Goal: Task Accomplishment & Management: Manage account settings

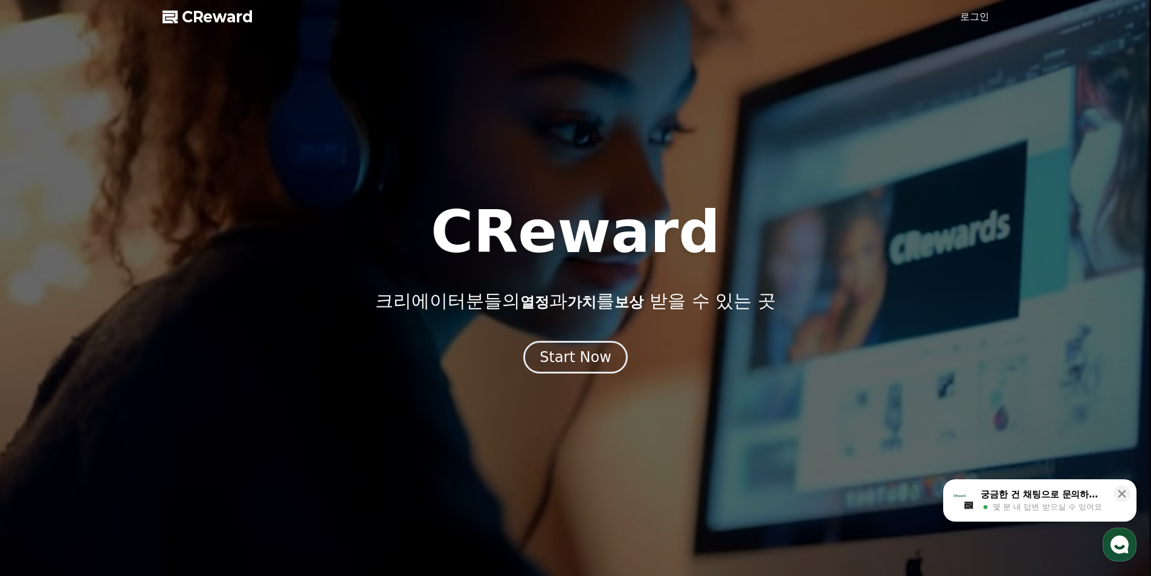
click at [595, 351] on div "Start Now" at bounding box center [576, 356] width 72 height 19
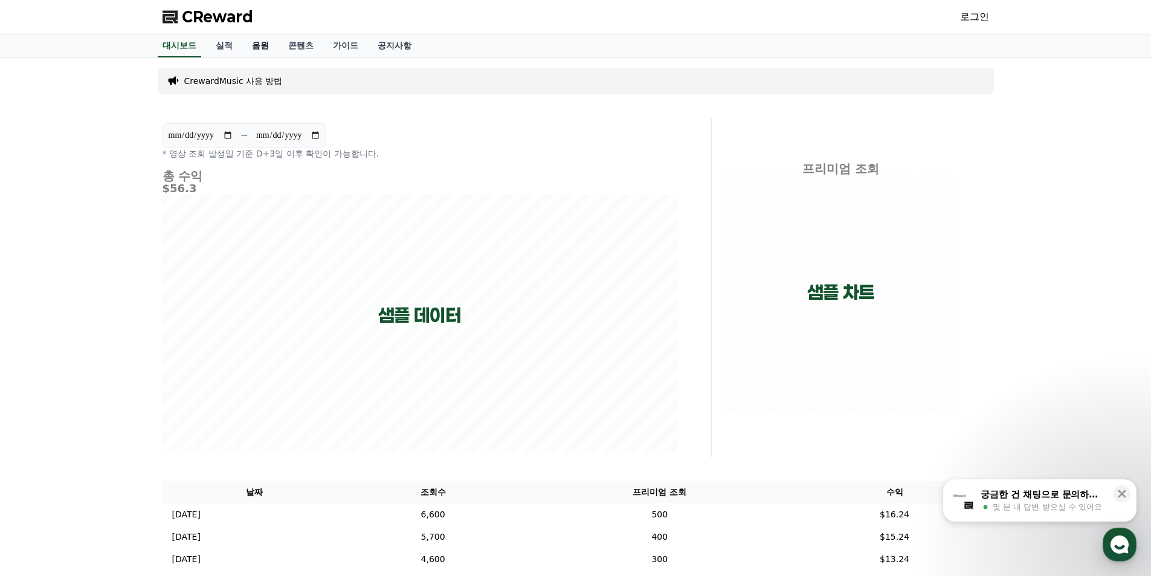
click at [268, 40] on link "음원" at bounding box center [260, 45] width 36 height 23
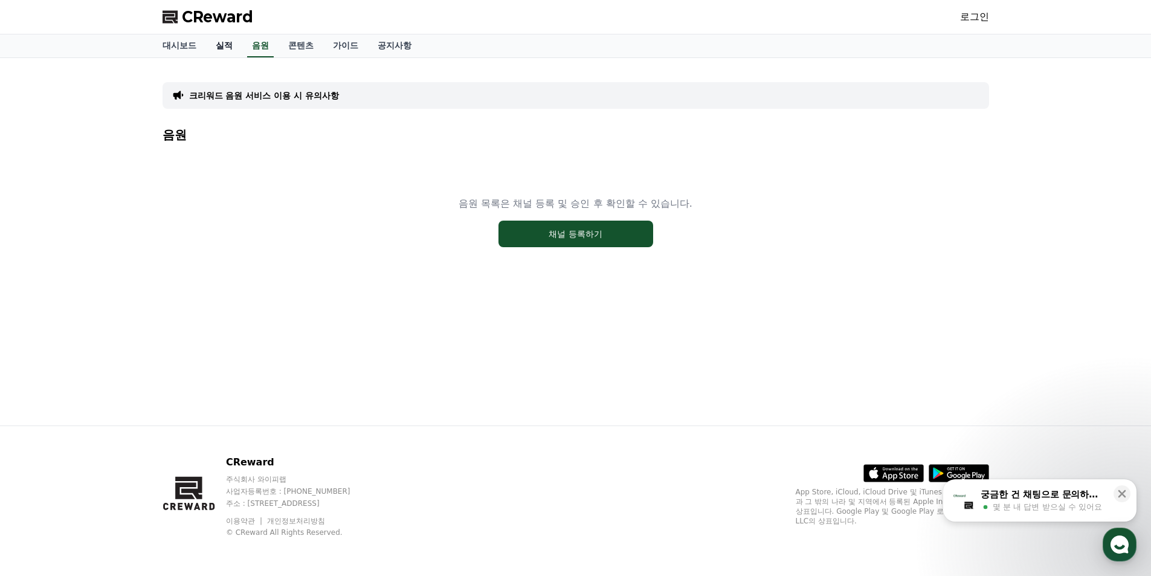
click at [221, 50] on link "실적" at bounding box center [224, 45] width 36 height 23
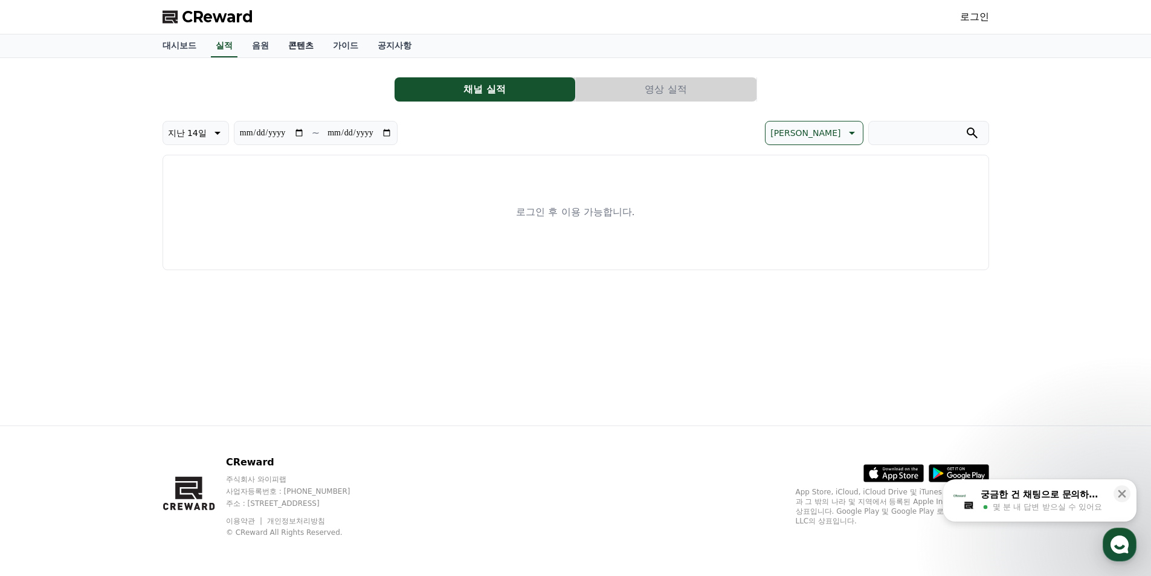
click at [289, 50] on link "콘텐츠" at bounding box center [301, 45] width 45 height 23
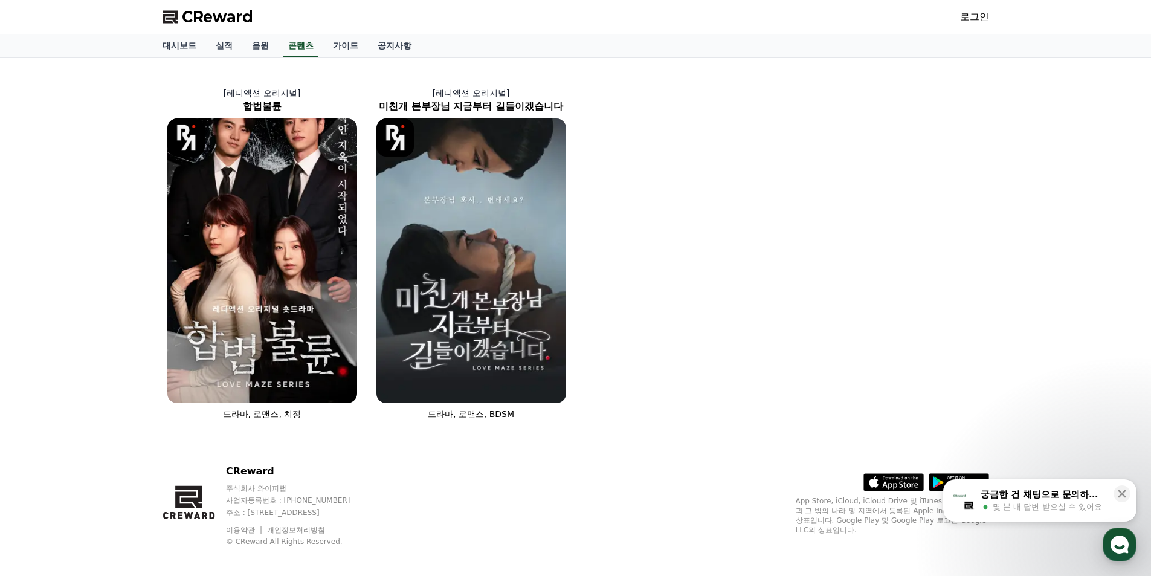
click at [971, 19] on link "로그인" at bounding box center [974, 17] width 29 height 14
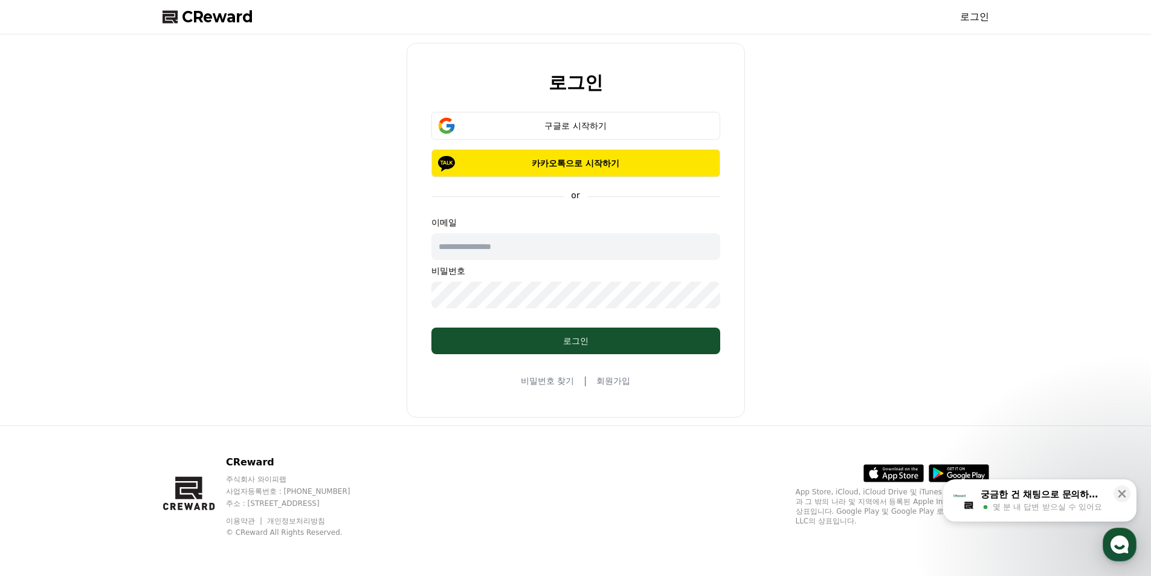
type input "**********"
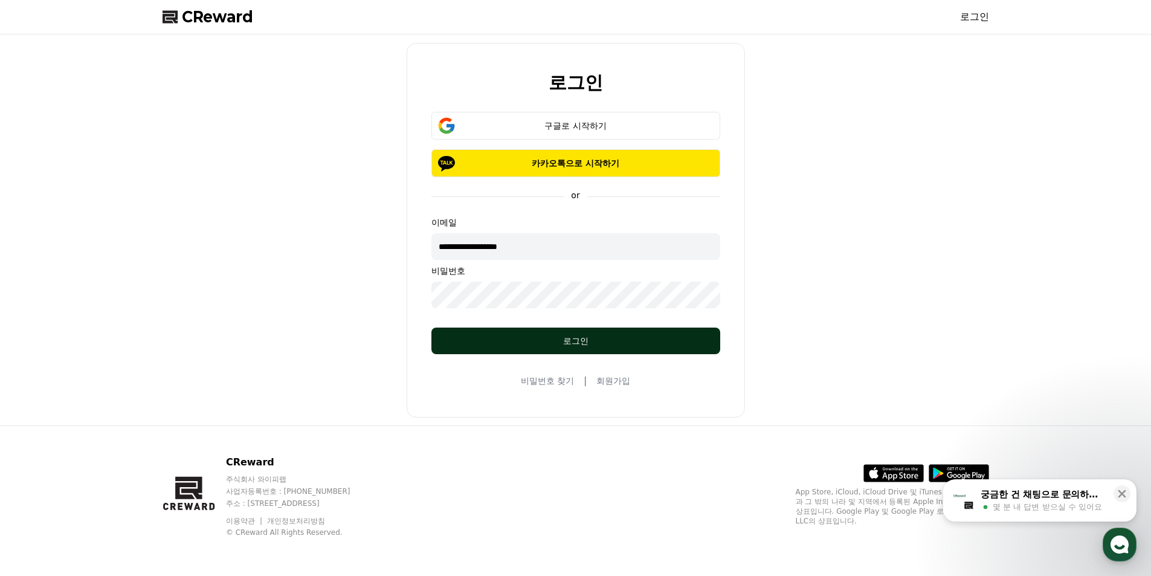
click at [528, 331] on button "로그인" at bounding box center [575, 340] width 289 height 27
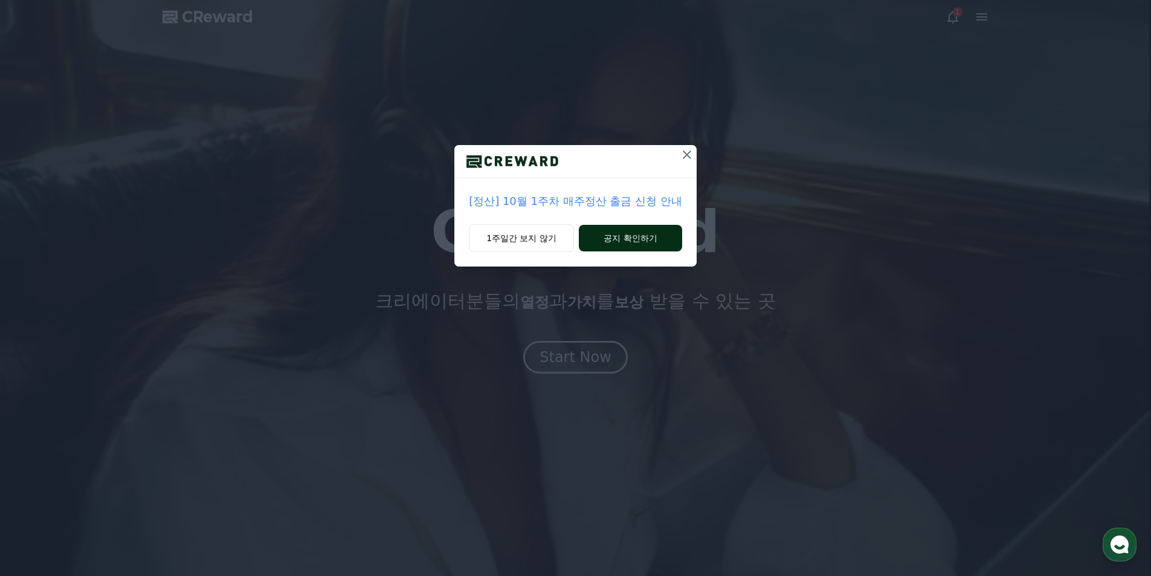
click at [599, 240] on button "공지 확인하기" at bounding box center [630, 238] width 103 height 27
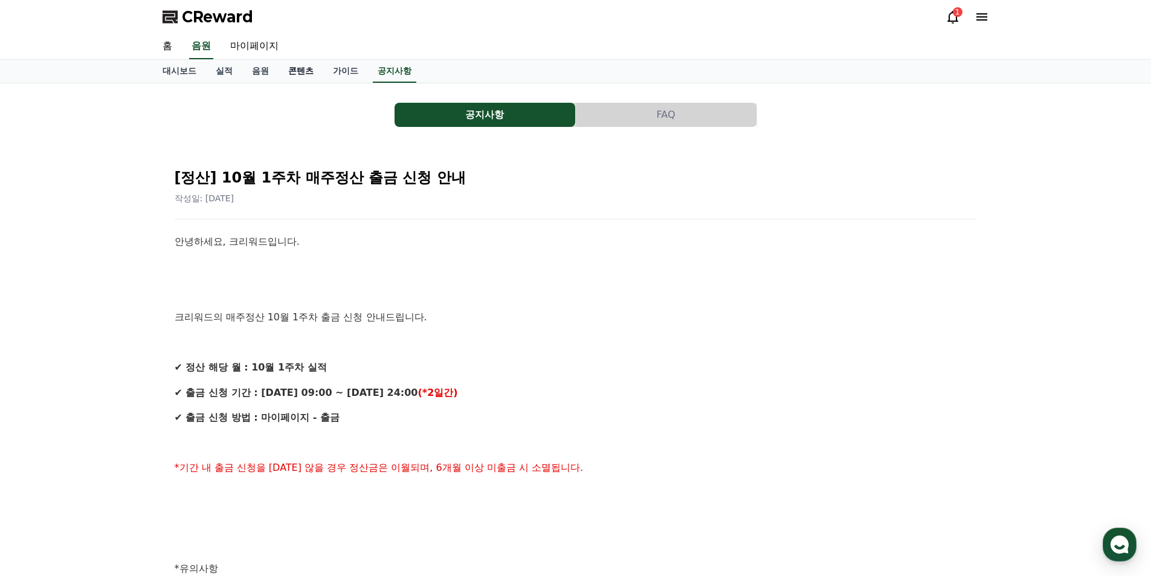
click at [289, 69] on link "콘텐츠" at bounding box center [301, 71] width 45 height 23
click at [257, 71] on link "음원" at bounding box center [260, 71] width 36 height 23
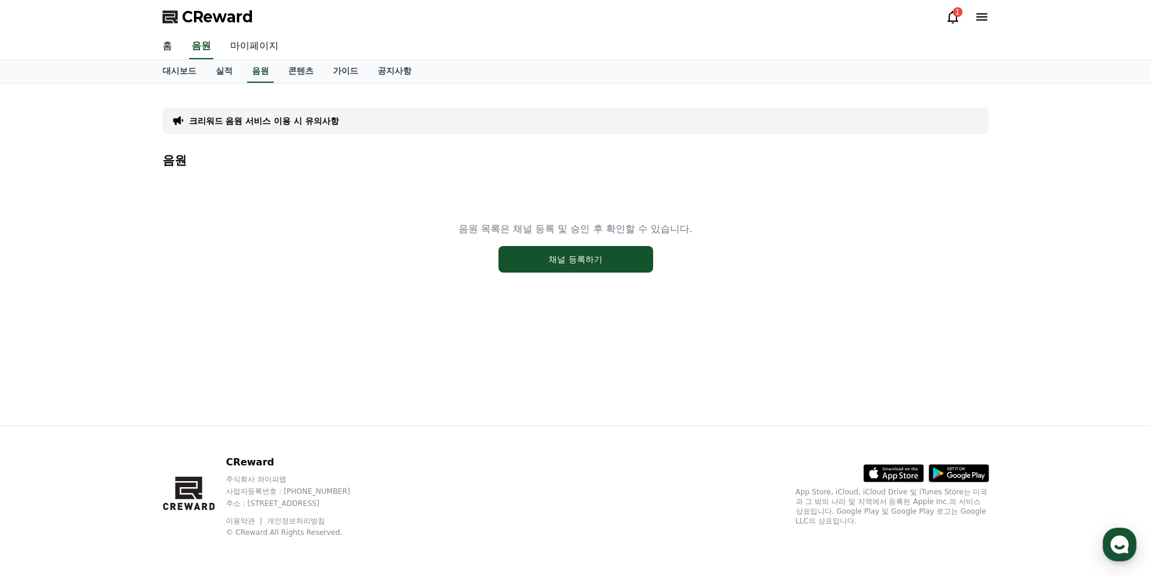
click at [256, 48] on link "마이페이지" at bounding box center [255, 46] width 68 height 25
select select "**********"
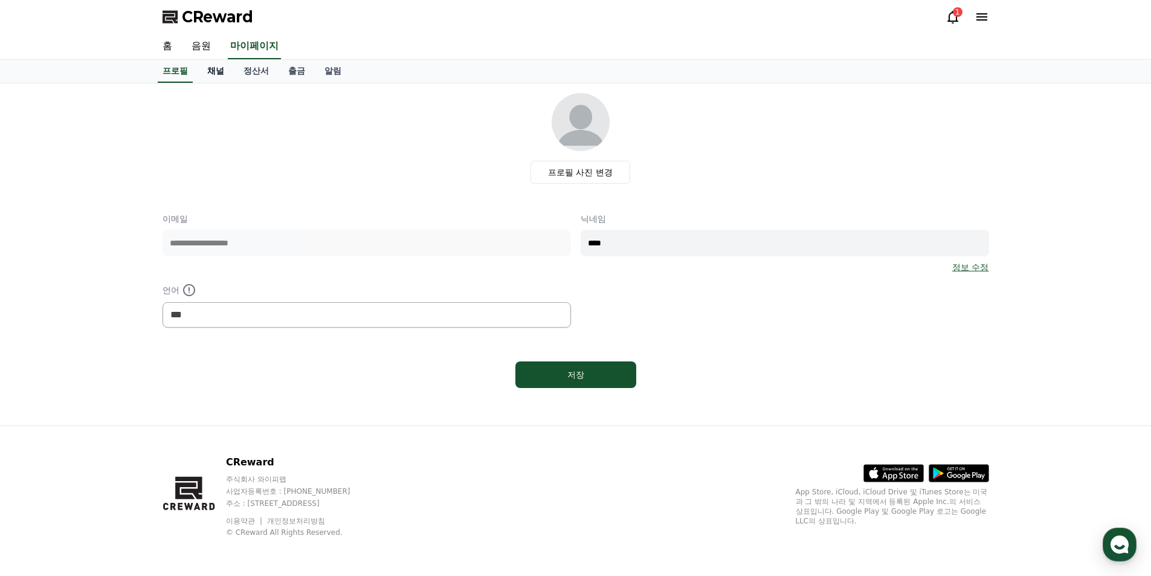
click at [229, 76] on link "채널" at bounding box center [216, 71] width 36 height 23
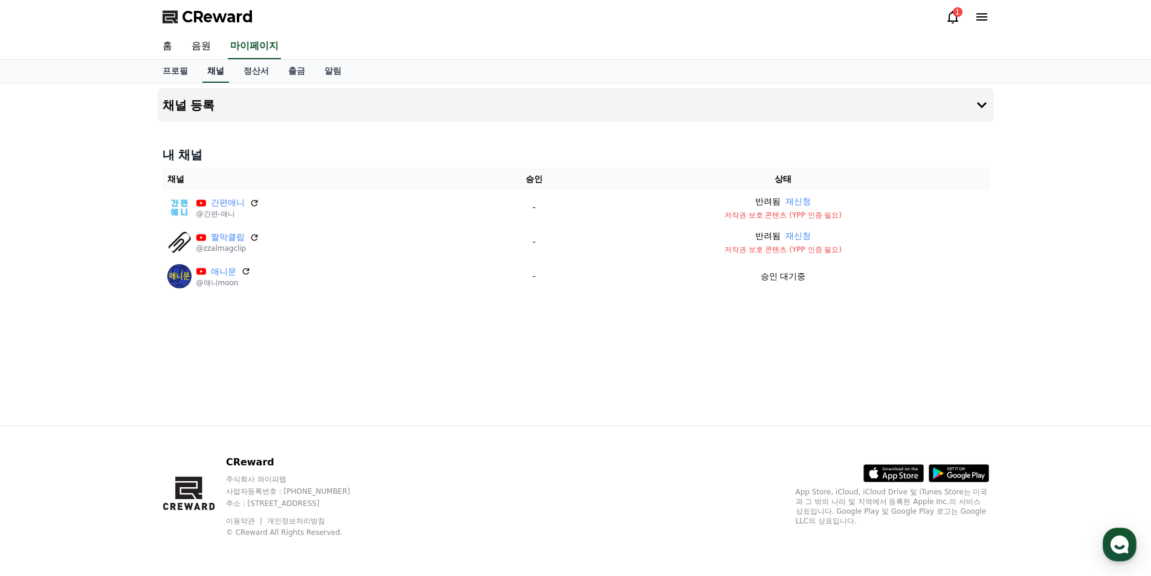
click at [229, 76] on div "프로필 채널 정산서 출금 알림" at bounding box center [576, 71] width 846 height 23
click at [246, 73] on link "정산서" at bounding box center [256, 71] width 45 height 23
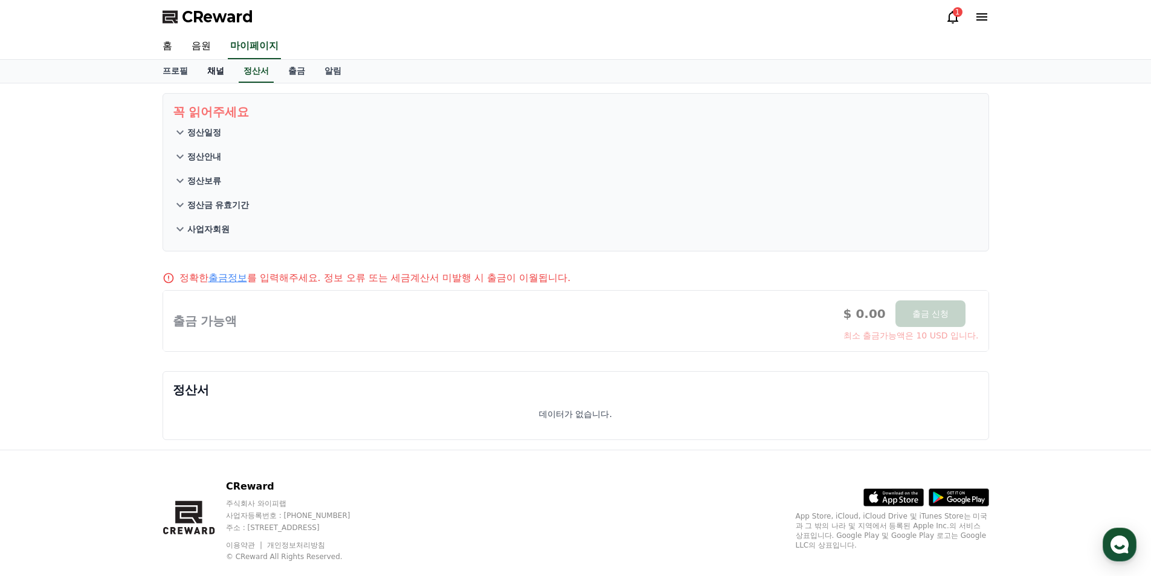
click at [207, 74] on link "채널" at bounding box center [216, 71] width 36 height 23
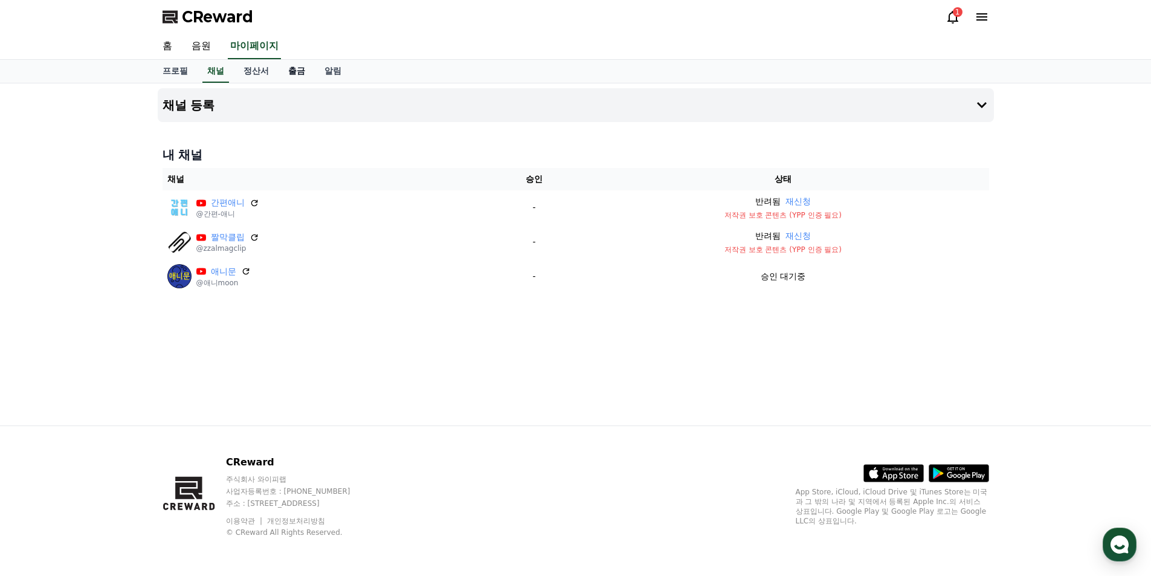
click at [289, 73] on link "출금" at bounding box center [297, 71] width 36 height 23
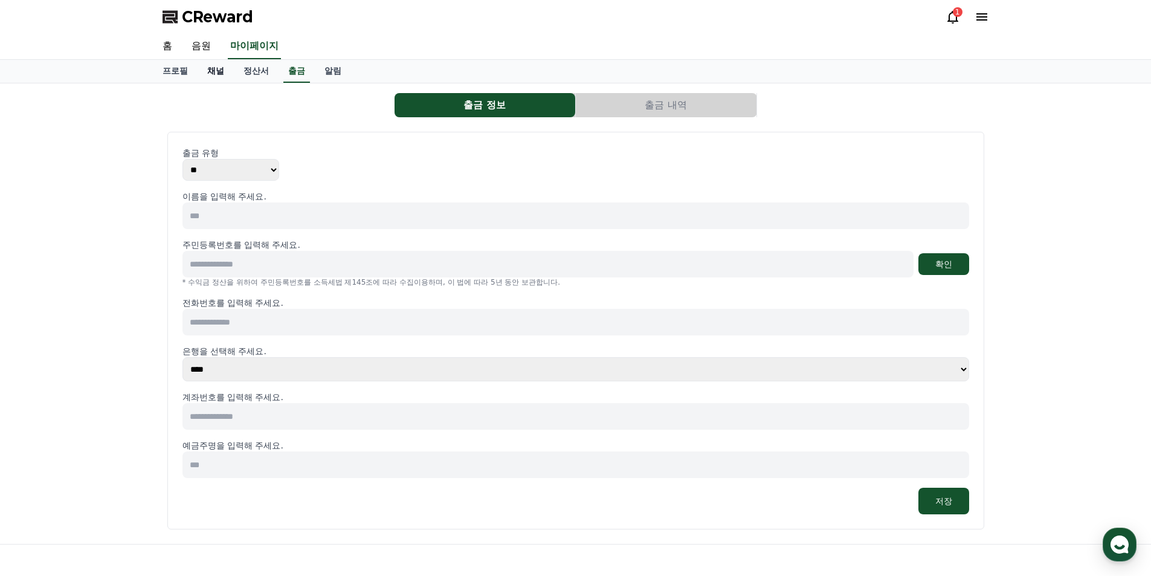
click at [205, 69] on link "채널" at bounding box center [216, 71] width 36 height 23
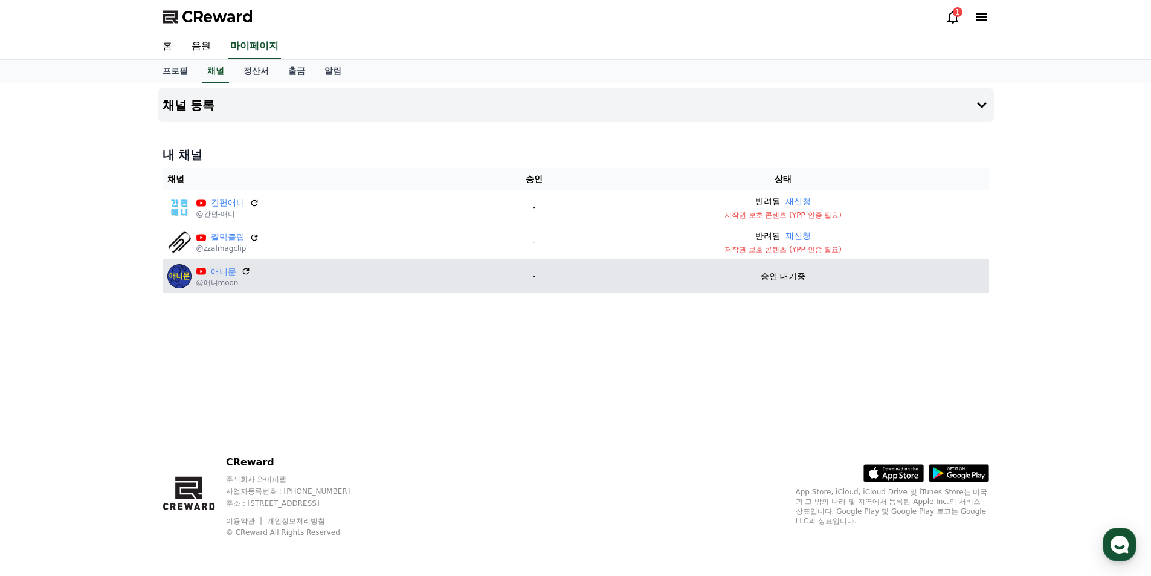
drag, startPoint x: 389, startPoint y: 269, endPoint x: 677, endPoint y: 279, distance: 287.7
click at [677, 279] on div "승인 대기중" at bounding box center [783, 276] width 402 height 13
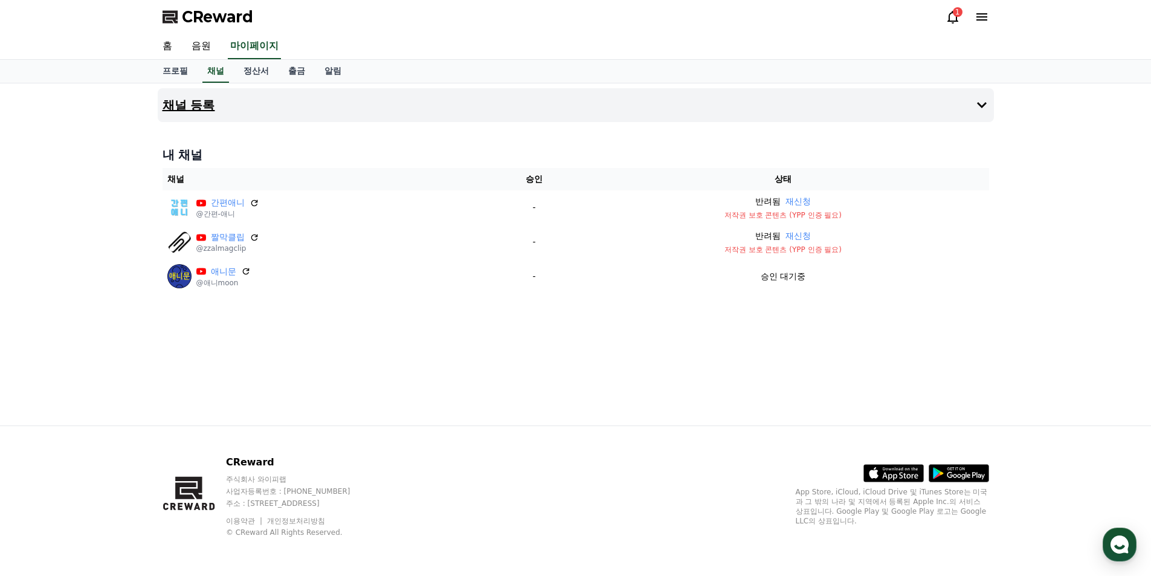
click at [972, 108] on button "채널 등록" at bounding box center [576, 105] width 836 height 34
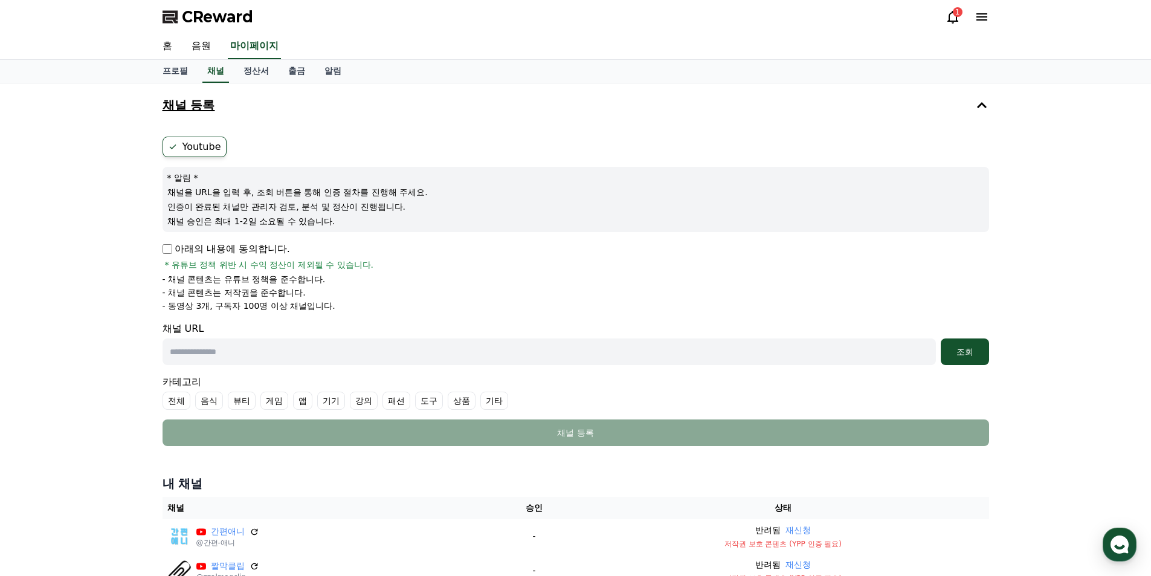
click at [977, 107] on icon at bounding box center [982, 105] width 10 height 6
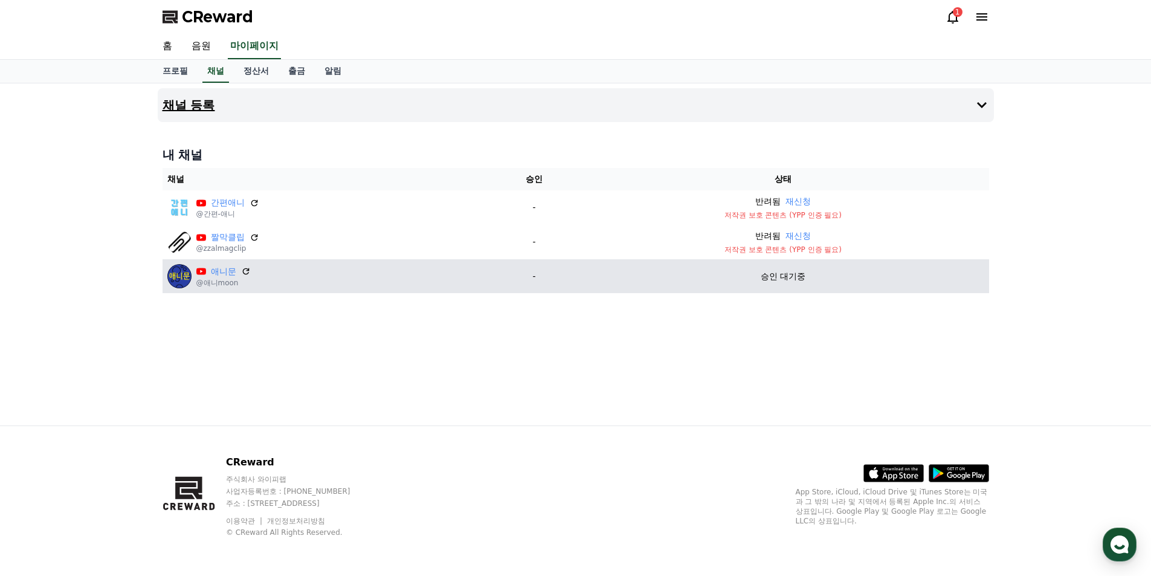
click at [786, 277] on p "승인 대기중" at bounding box center [783, 276] width 45 height 13
drag, startPoint x: 747, startPoint y: 277, endPoint x: 872, endPoint y: 272, distance: 125.7
click at [872, 272] on div "승인 대기중" at bounding box center [783, 276] width 402 height 13
drag, startPoint x: 746, startPoint y: 280, endPoint x: 852, endPoint y: 280, distance: 106.3
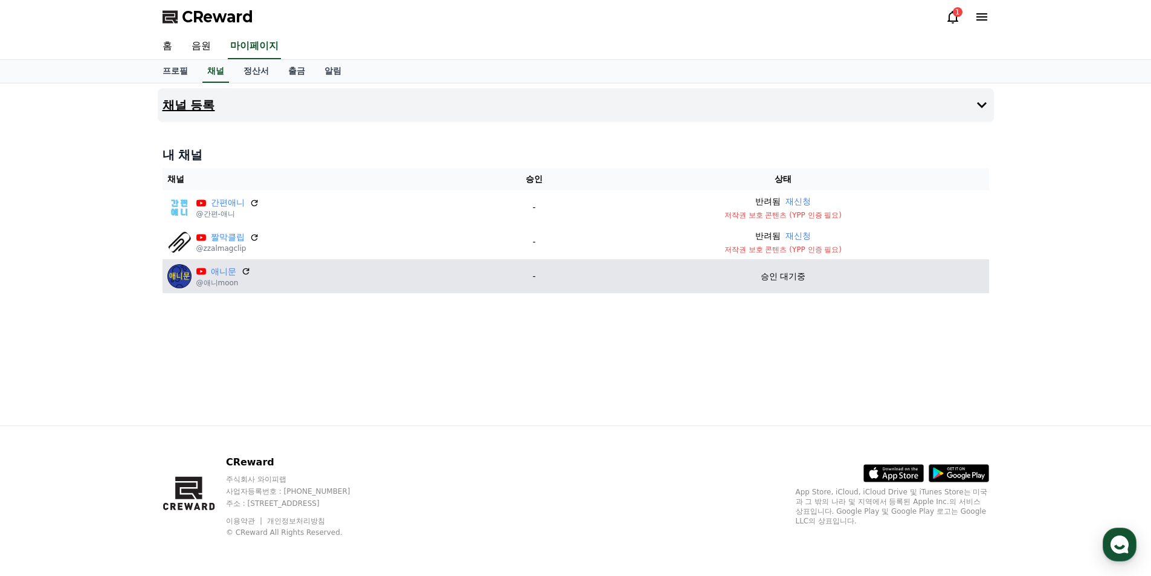
click at [852, 280] on div "승인 대기중" at bounding box center [783, 276] width 402 height 13
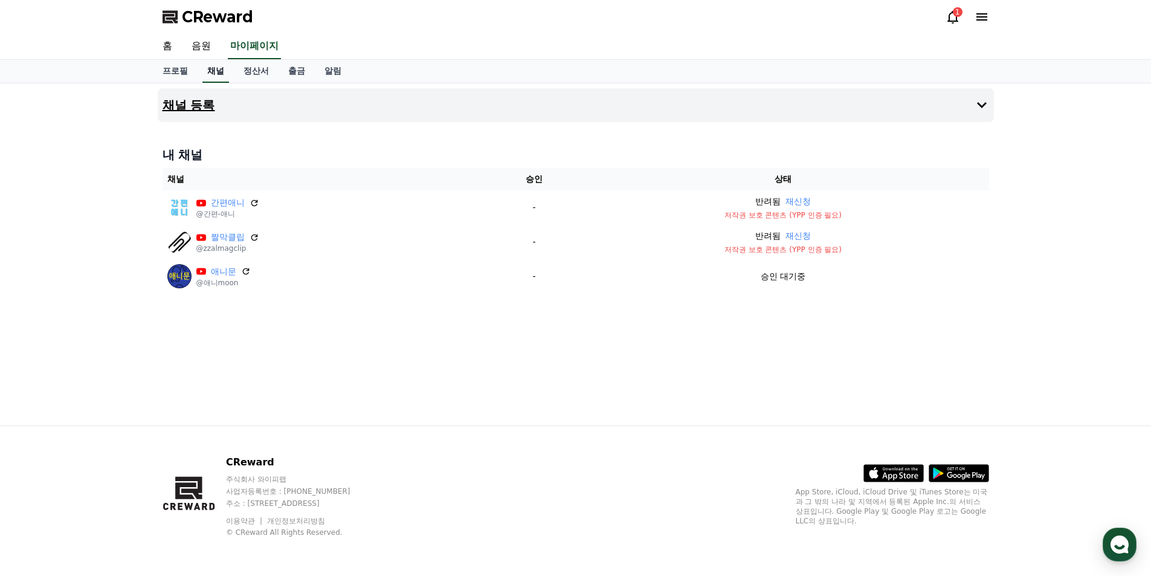
click at [214, 67] on link "채널" at bounding box center [215, 71] width 27 height 23
click at [188, 77] on link "프로필" at bounding box center [175, 71] width 45 height 23
select select "**********"
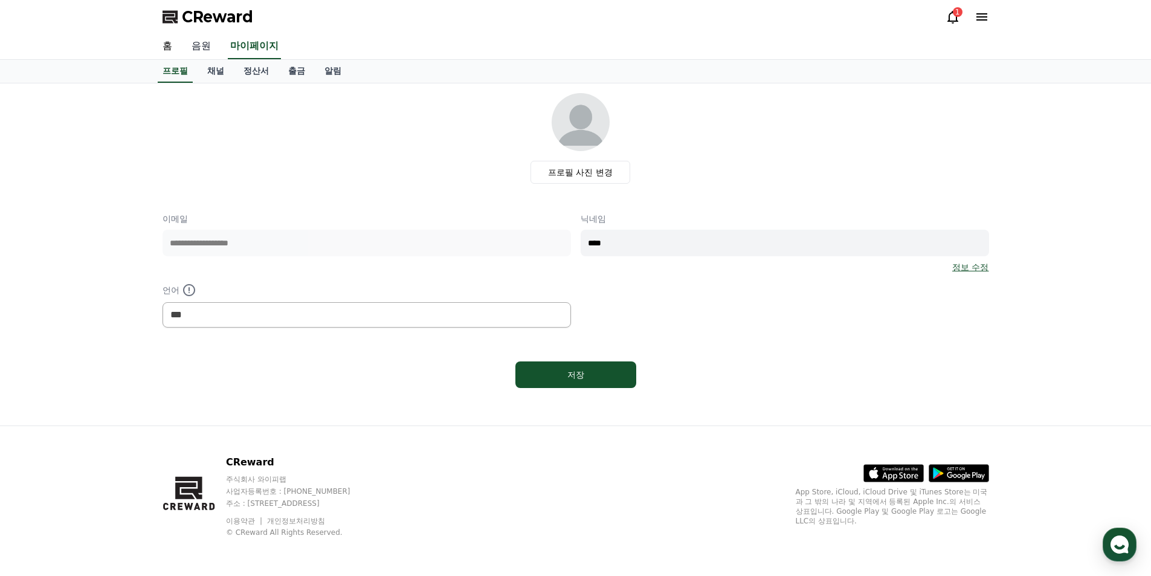
click at [200, 47] on link "음원" at bounding box center [201, 46] width 39 height 25
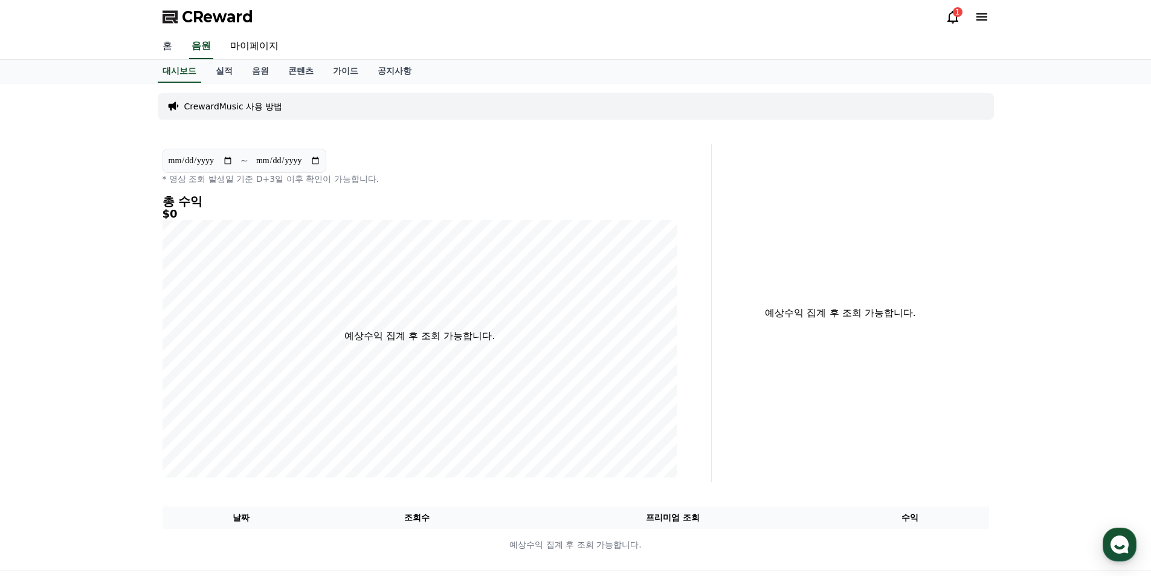
click at [175, 49] on link "홈" at bounding box center [167, 46] width 29 height 25
select select "**********"
